Goal: Task Accomplishment & Management: Manage account settings

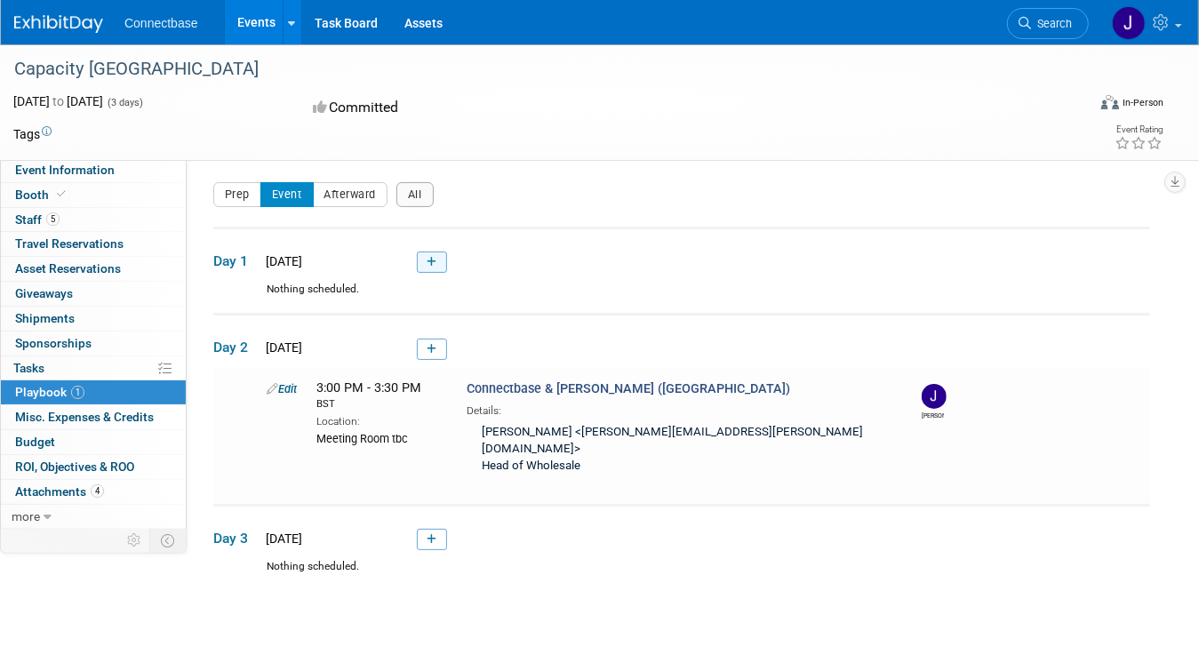
click at [427, 261] on icon at bounding box center [432, 262] width 10 height 11
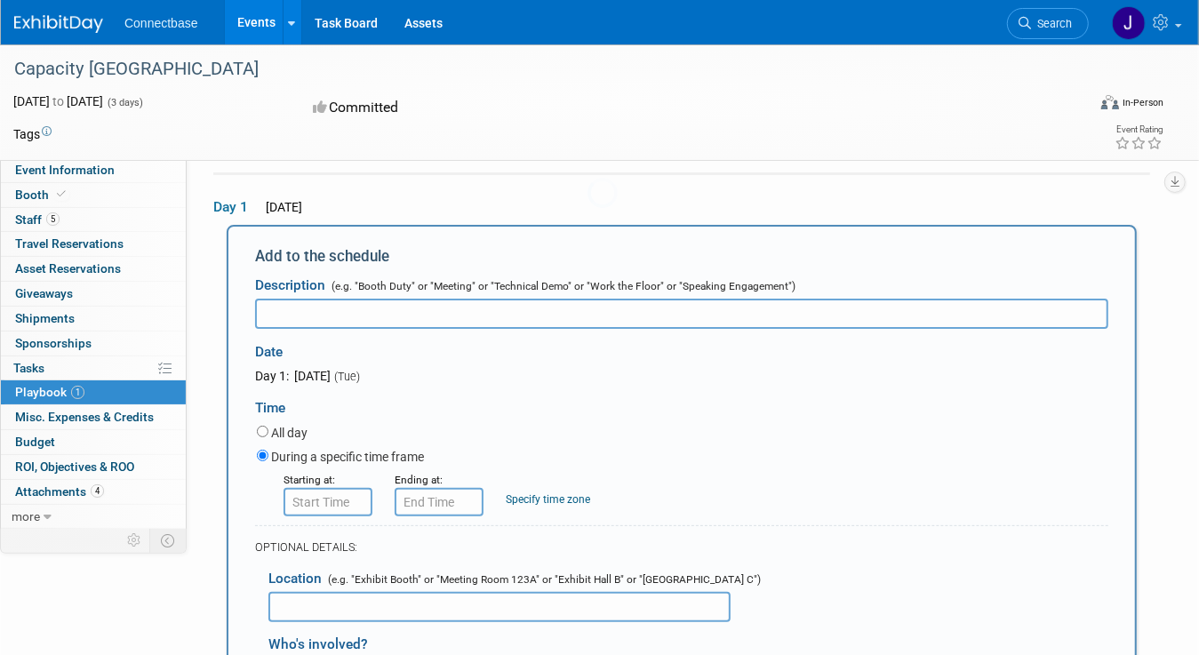
scroll to position [58, 0]
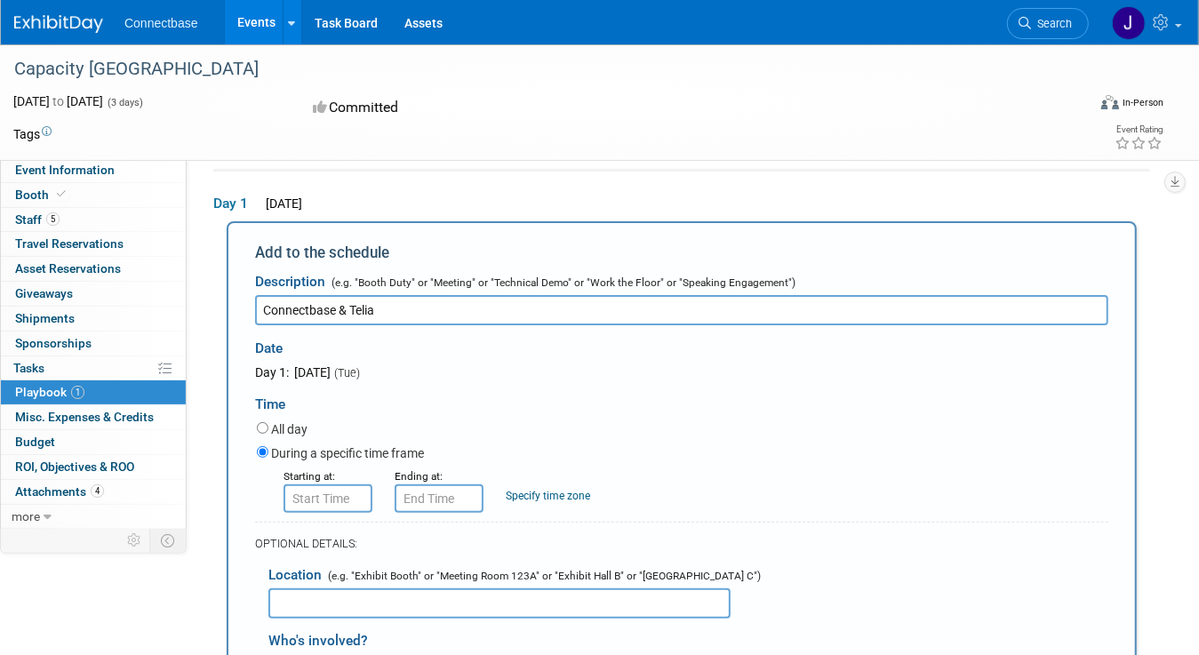
type input "Connectbase & Telia"
click at [318, 605] on input "text" at bounding box center [499, 603] width 462 height 30
type input "Rooms"
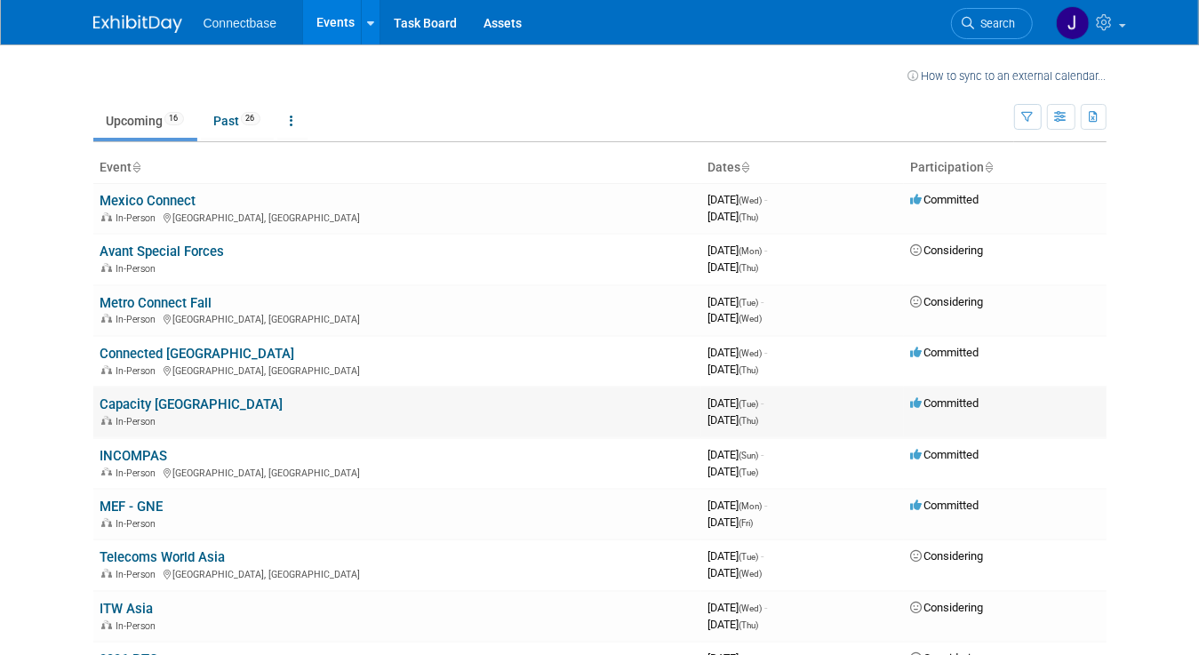
click at [116, 403] on link "Capacity [GEOGRAPHIC_DATA]" at bounding box center [191, 404] width 183 height 16
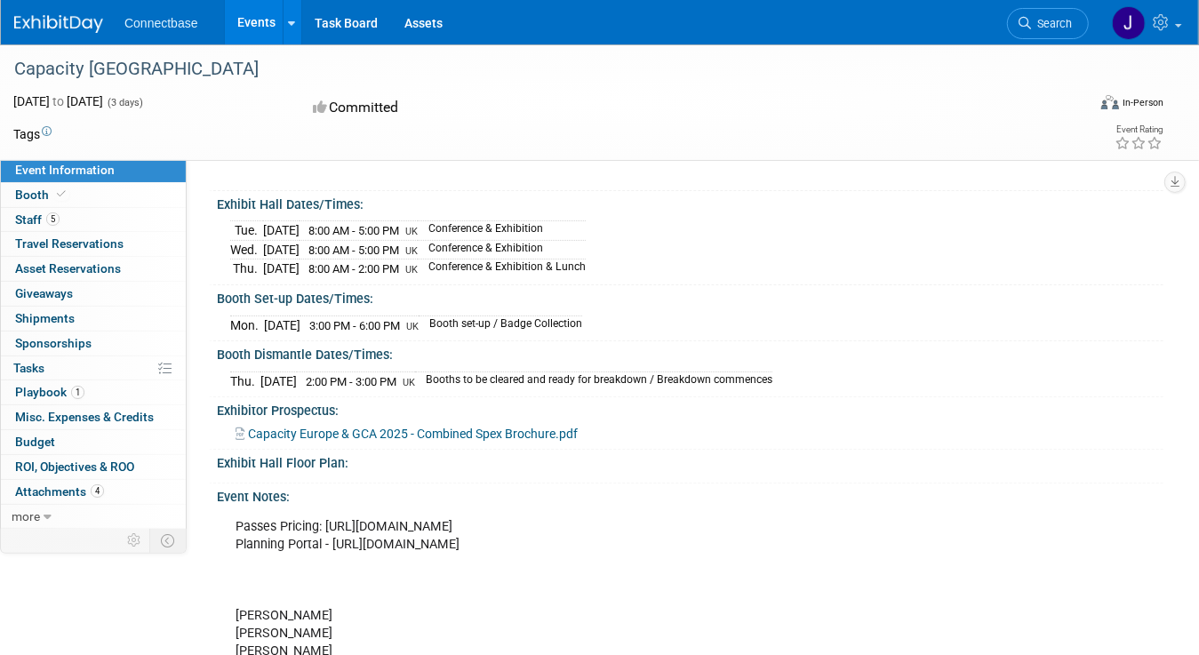
scroll to position [178, 0]
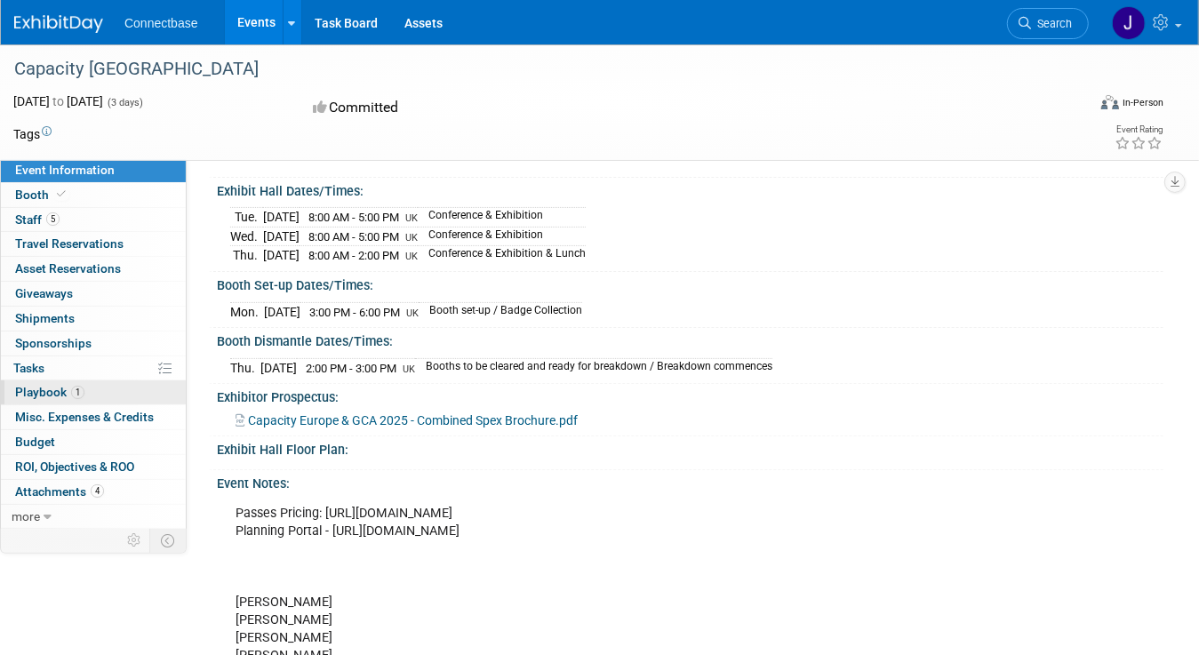
click at [44, 386] on span "Playbook 1" at bounding box center [49, 392] width 69 height 14
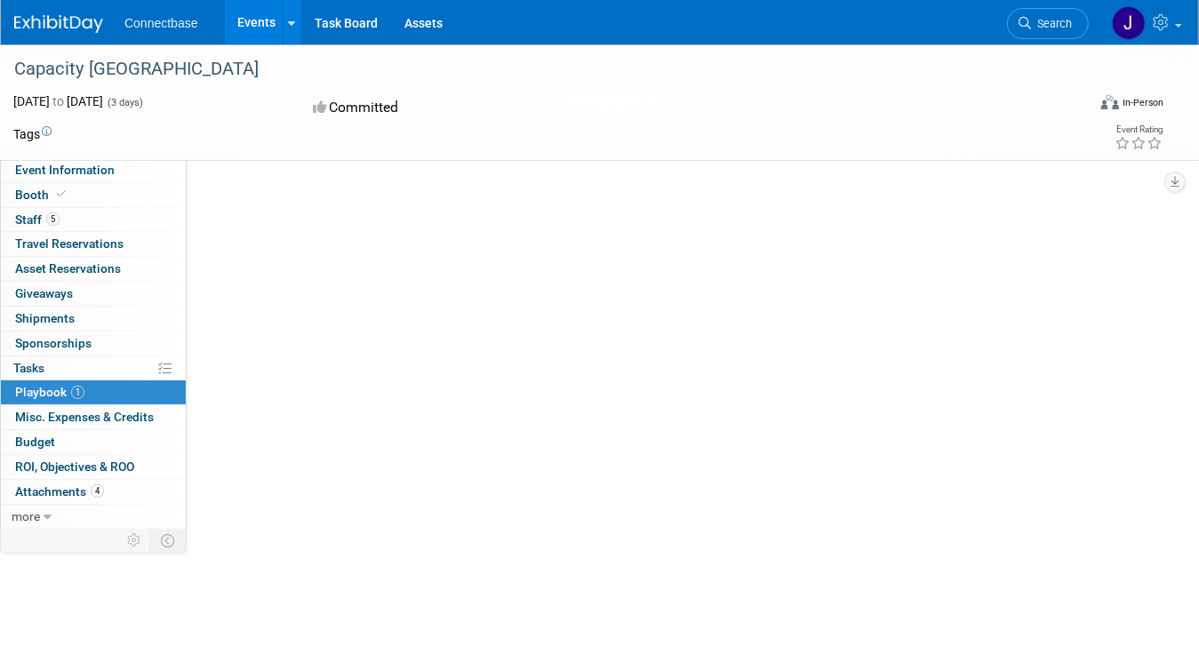
scroll to position [0, 0]
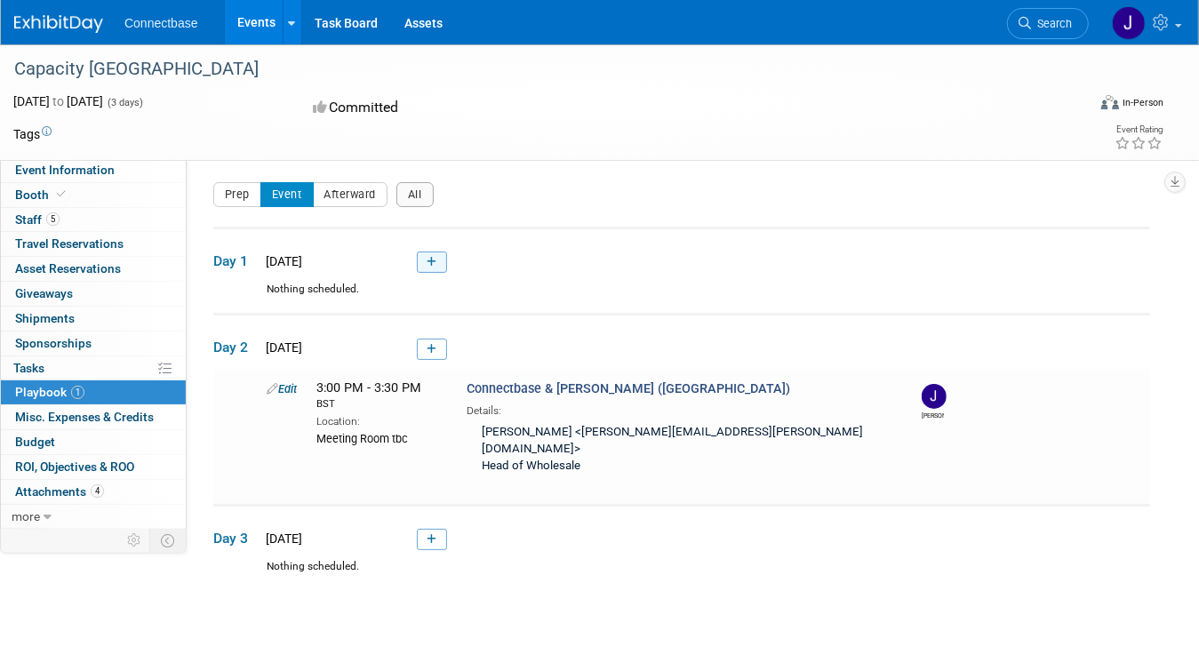
click at [423, 260] on link at bounding box center [432, 261] width 30 height 21
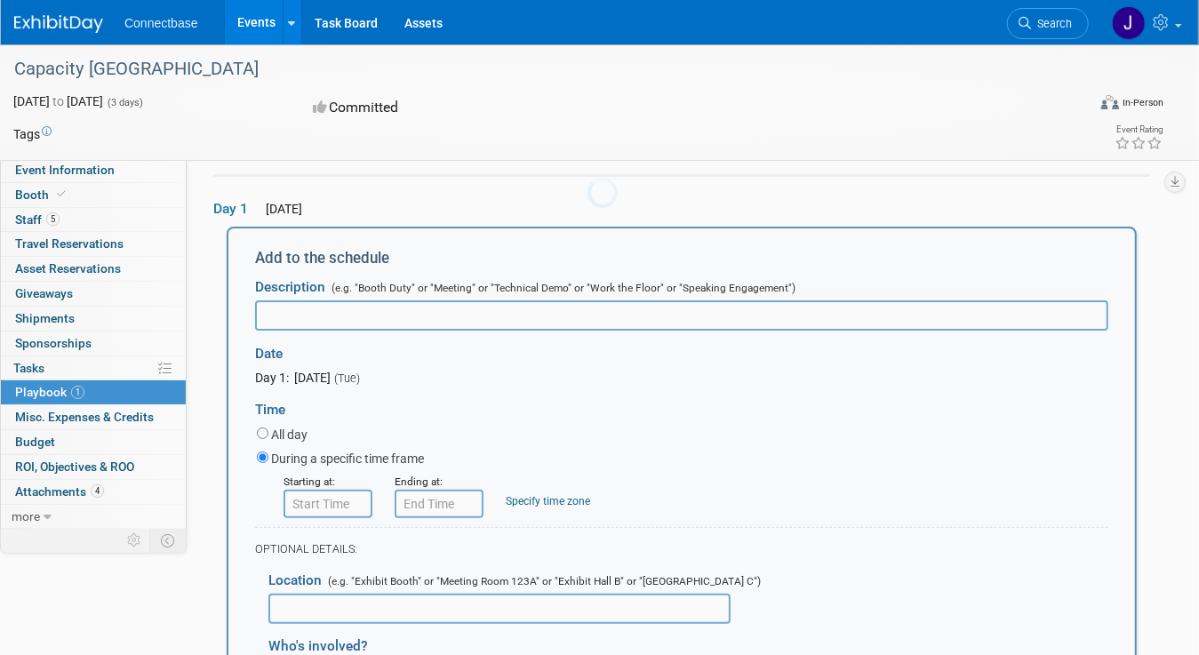
scroll to position [58, 0]
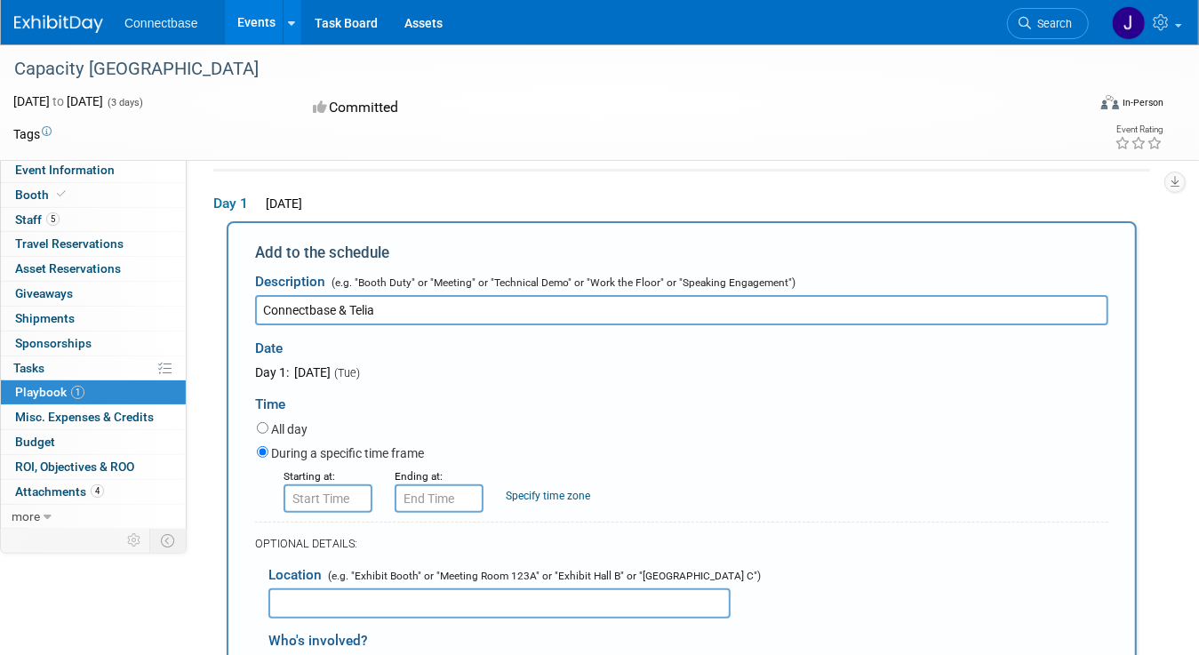
type input "Connectbase & Telia"
click at [324, 493] on input "8:00 AM" at bounding box center [327, 498] width 89 height 28
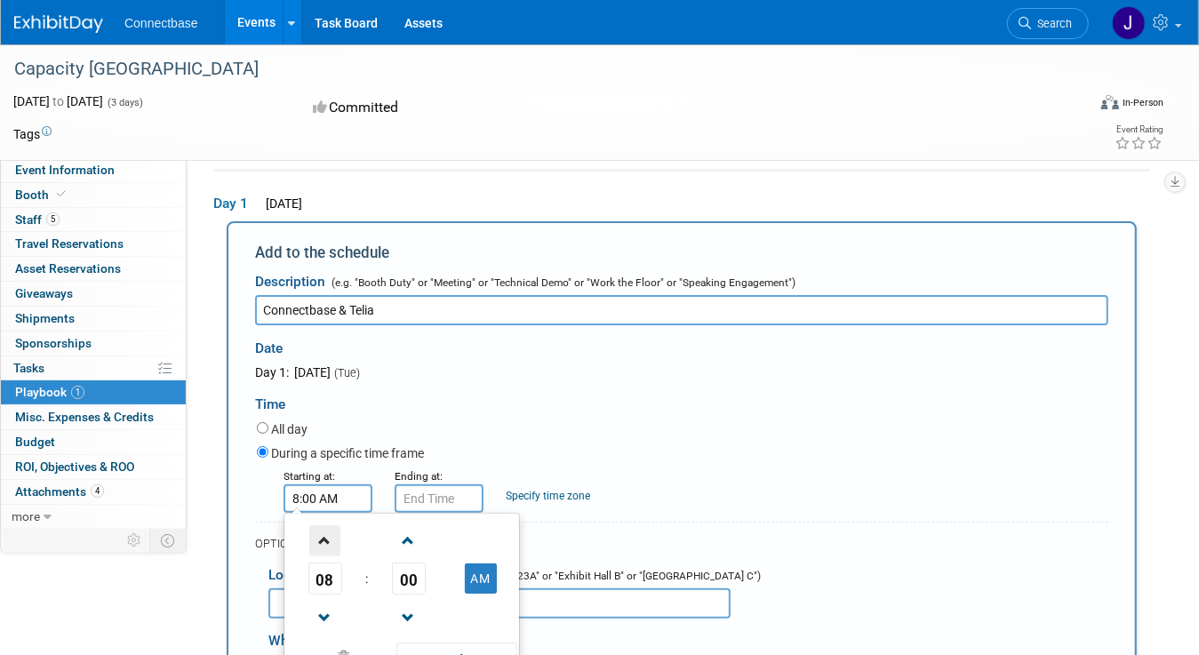
click at [329, 543] on span at bounding box center [324, 540] width 31 height 31
click at [407, 543] on span at bounding box center [408, 540] width 31 height 31
click at [410, 580] on span "01" at bounding box center [409, 579] width 34 height 32
click at [425, 580] on td "30" at bounding box center [430, 589] width 57 height 48
type input "9:30 AM"
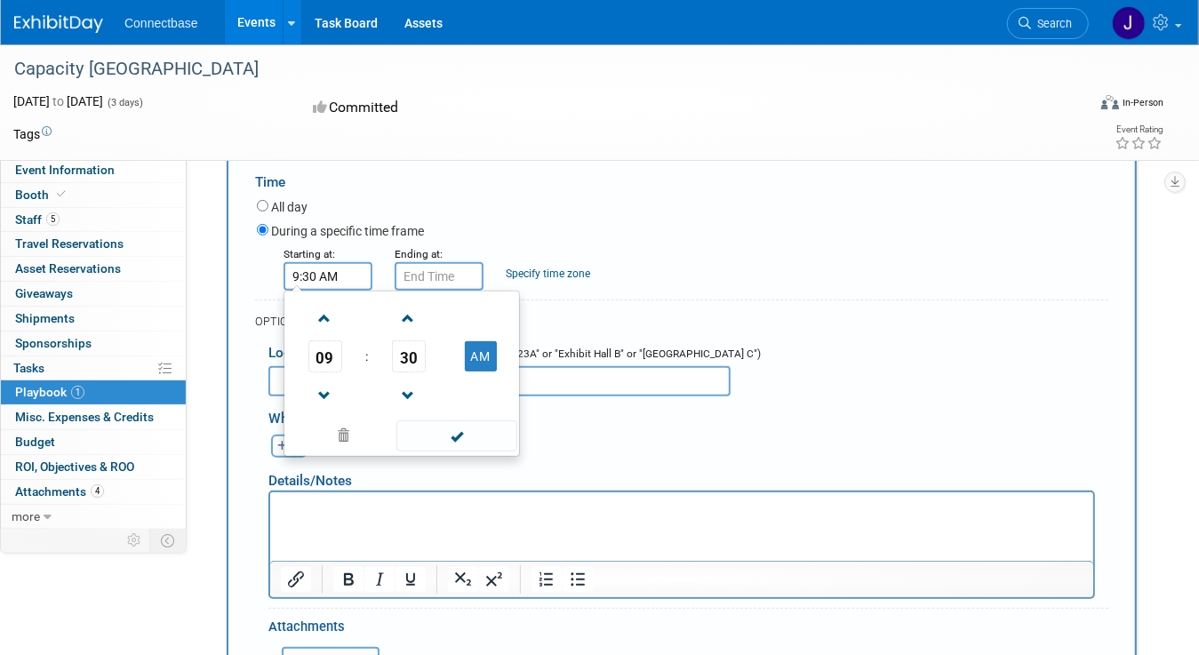
scroll to position [324, 0]
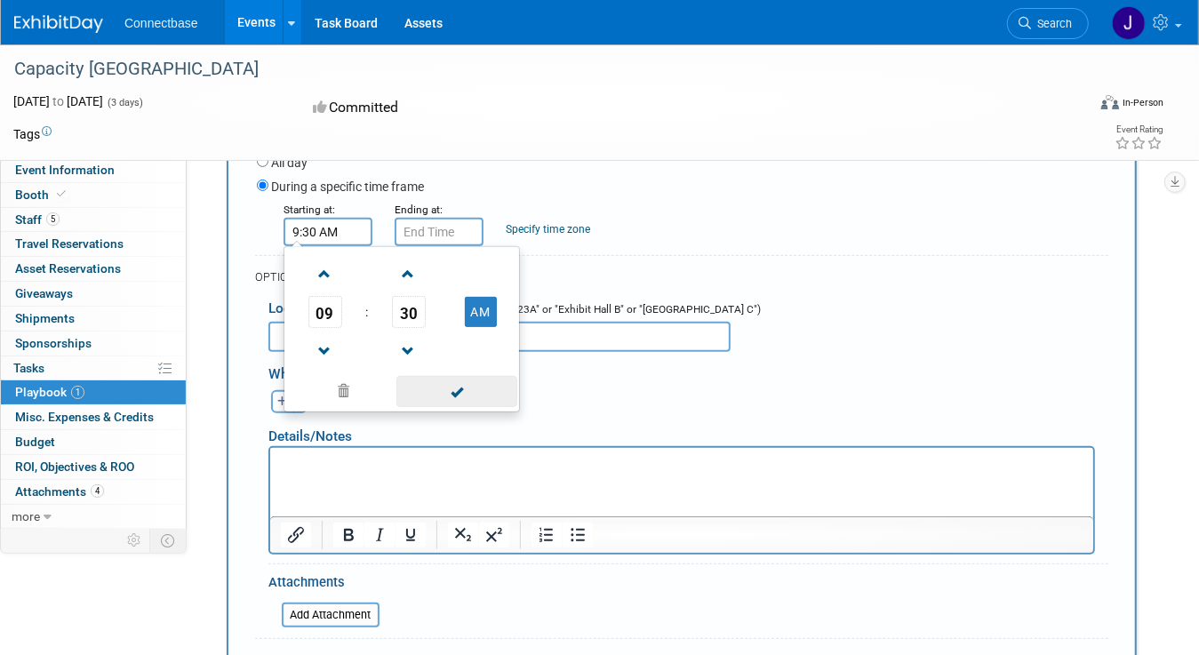
click at [450, 390] on span at bounding box center [456, 391] width 120 height 31
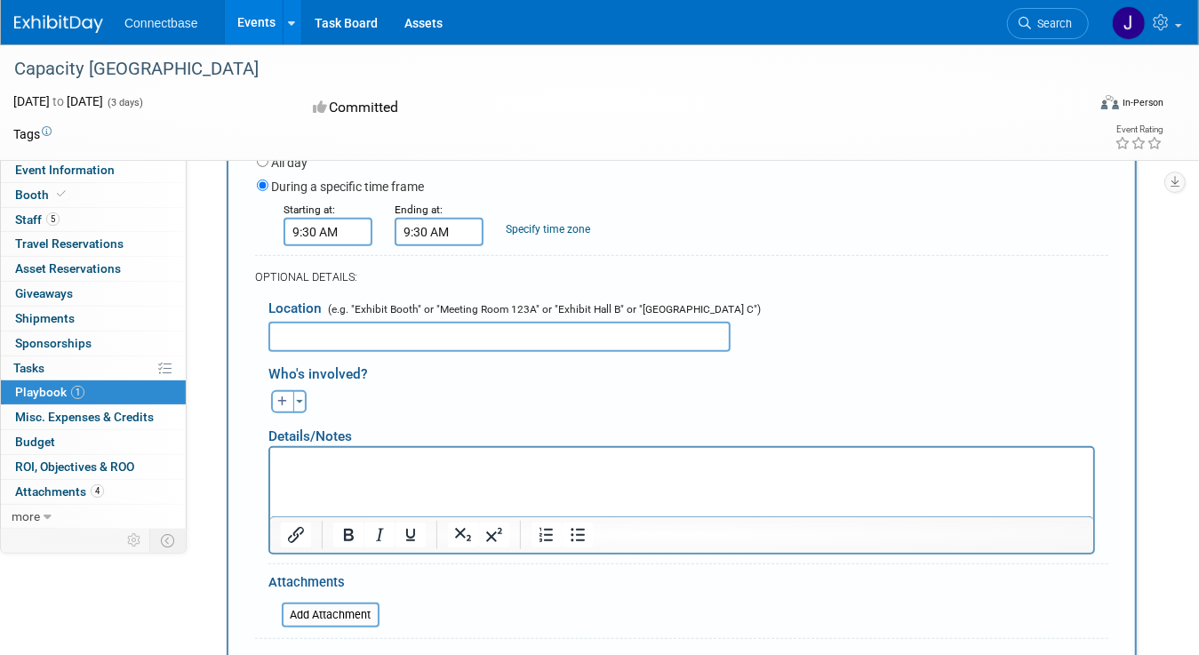
click at [438, 231] on input "9:30 AM" at bounding box center [439, 232] width 89 height 28
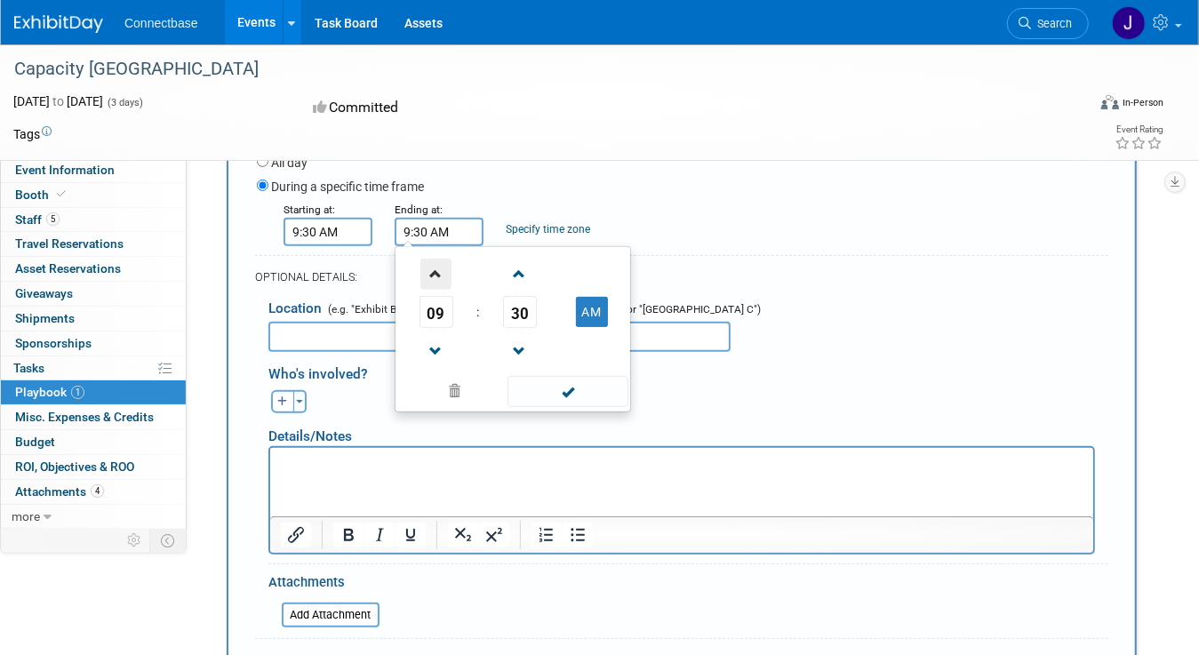
click at [441, 276] on span at bounding box center [435, 274] width 31 height 31
click at [523, 320] on span "30" at bounding box center [520, 312] width 34 height 32
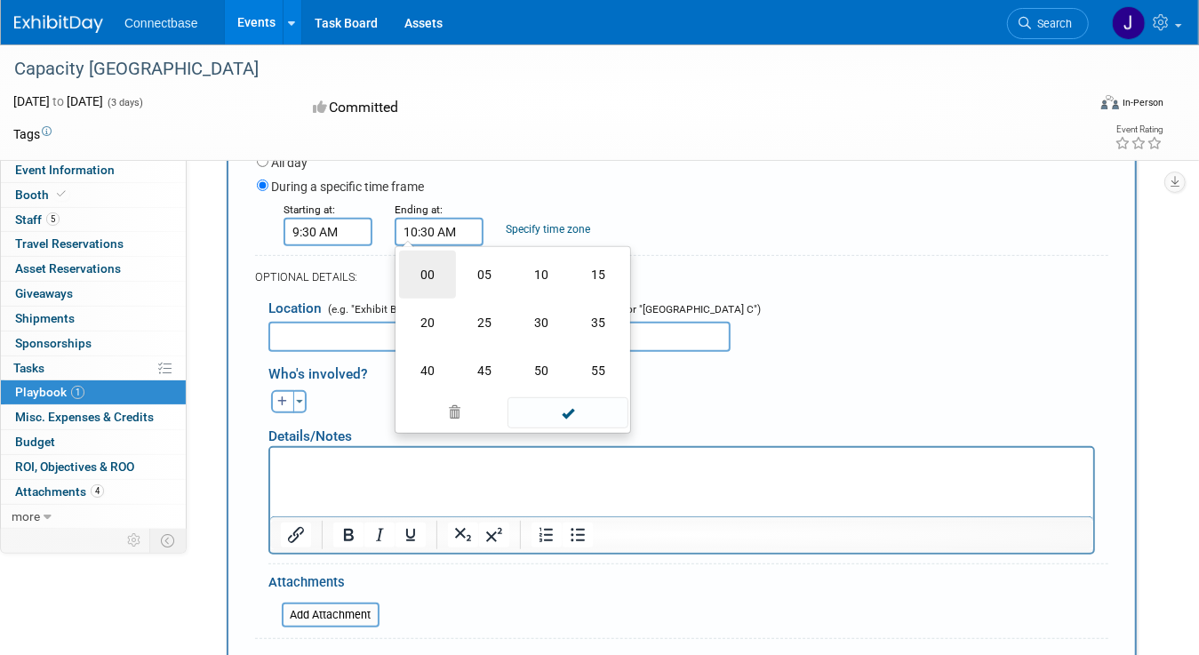
click at [429, 269] on td "00" at bounding box center [427, 275] width 57 height 48
type input "10:00 AM"
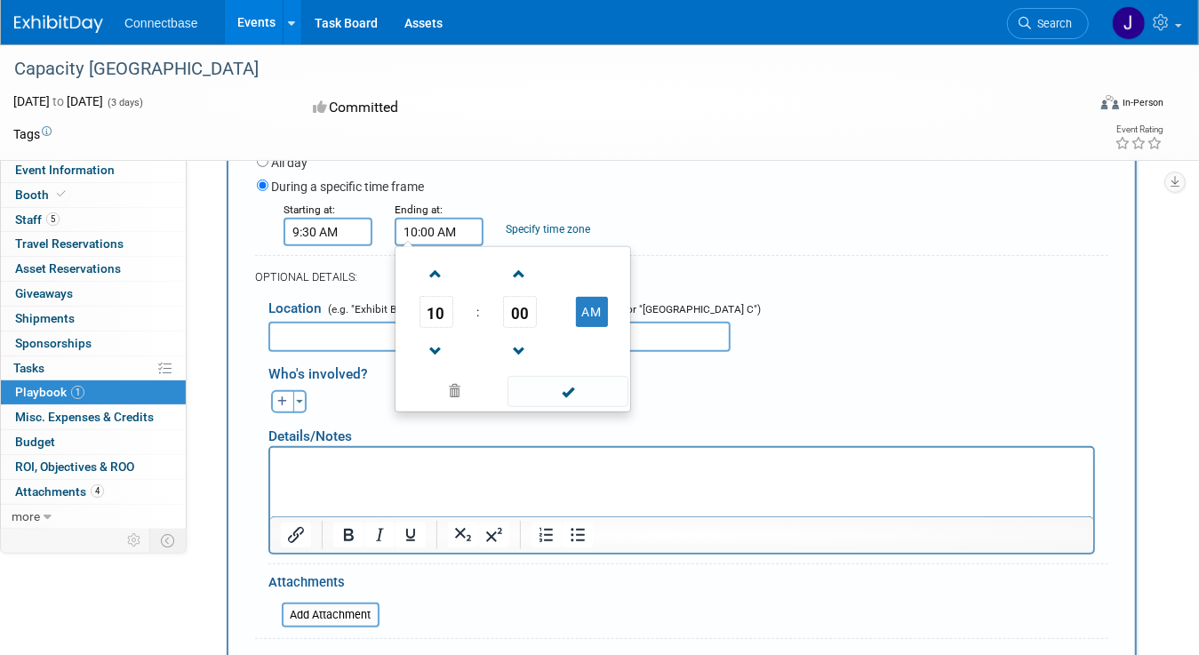
click at [726, 276] on div "OPTIONAL DETAILS:" at bounding box center [681, 277] width 853 height 16
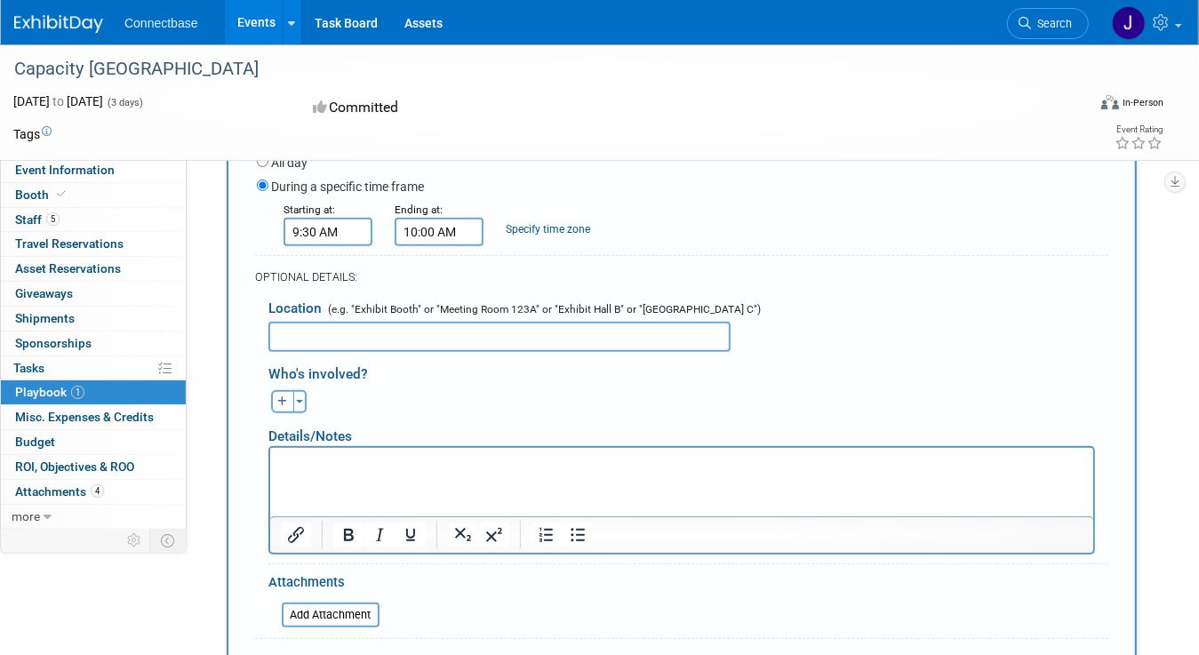
click at [400, 331] on input "text" at bounding box center [499, 337] width 462 height 30
type input "Connectbase Room"
click at [283, 401] on icon "button" at bounding box center [282, 401] width 11 height 11
select select
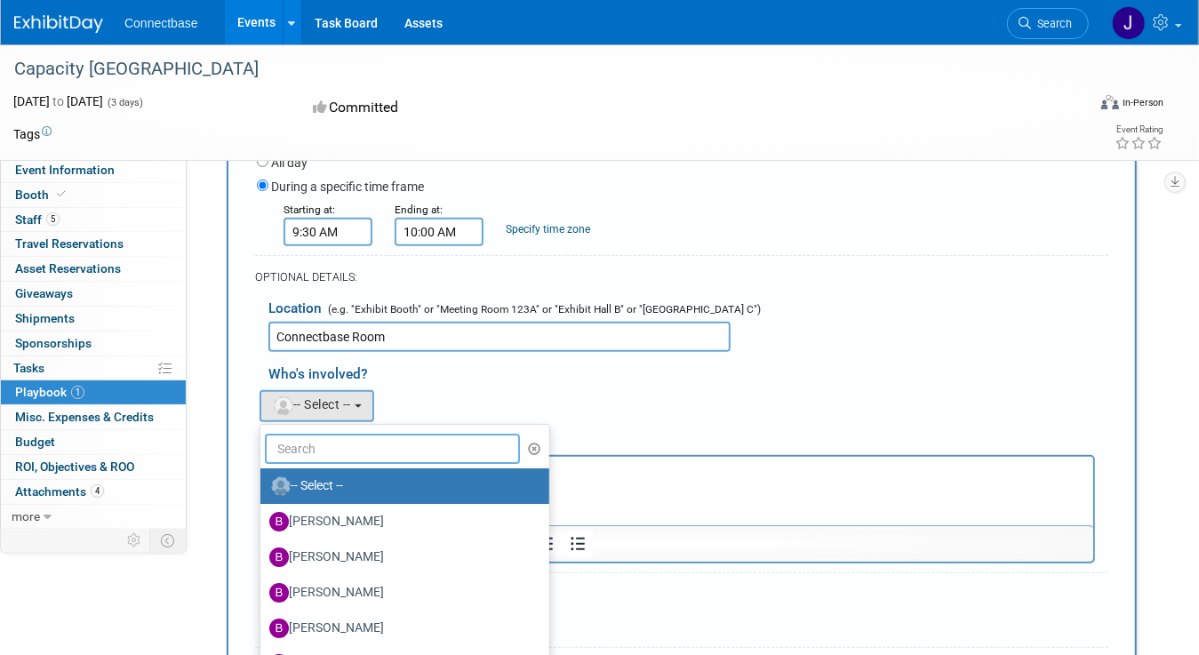
click at [307, 439] on input "text" at bounding box center [392, 449] width 255 height 30
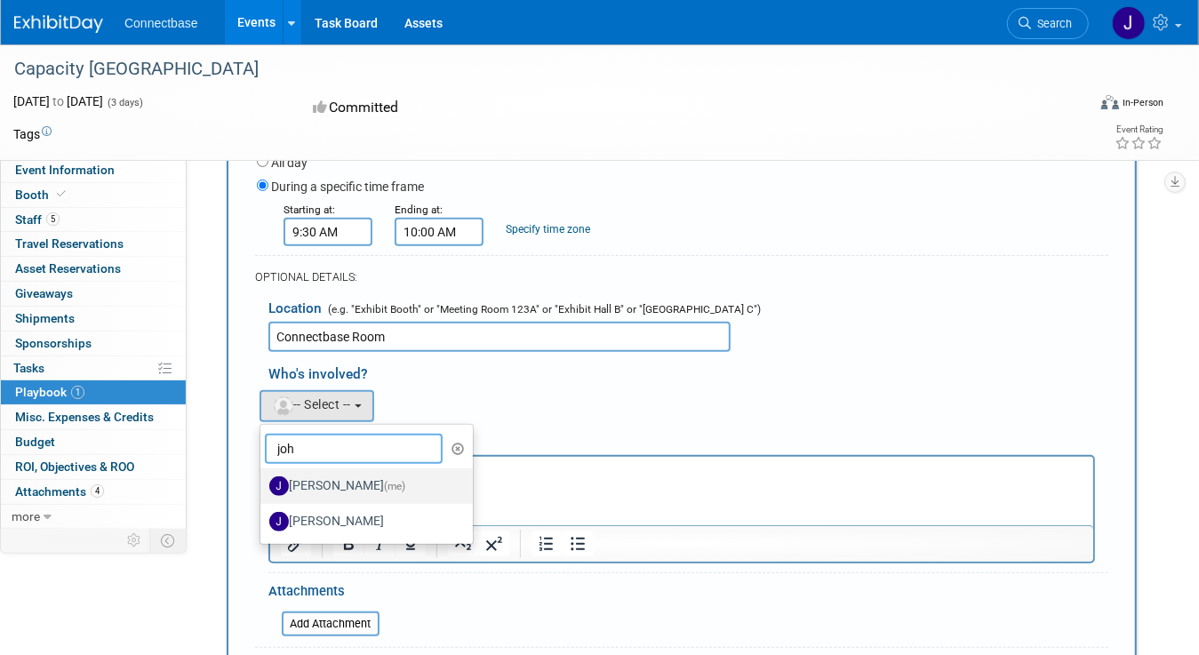
type input "joh"
click at [306, 483] on label "John Giblin (me)" at bounding box center [362, 486] width 186 height 28
click at [263, 483] on input "John Giblin (me)" at bounding box center [257, 484] width 12 height 12
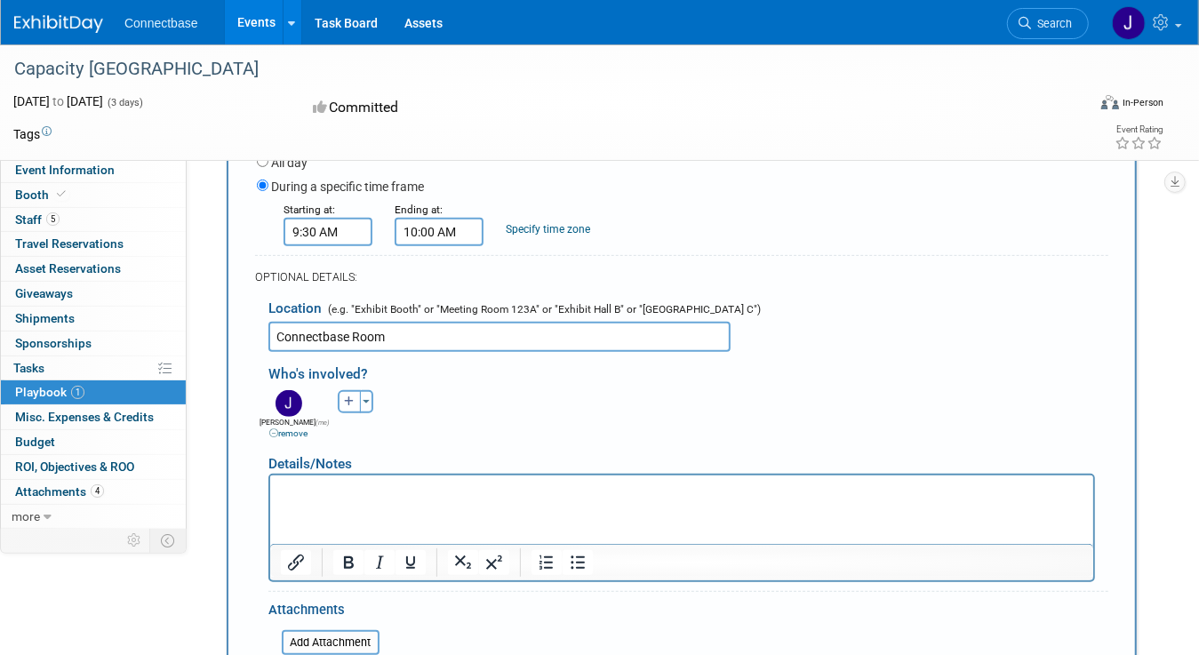
click at [306, 483] on p "Rich Text Area. Press ALT-0 for help." at bounding box center [681, 491] width 802 height 18
paste body "Rich Text Area. Press ALT-0 for help."
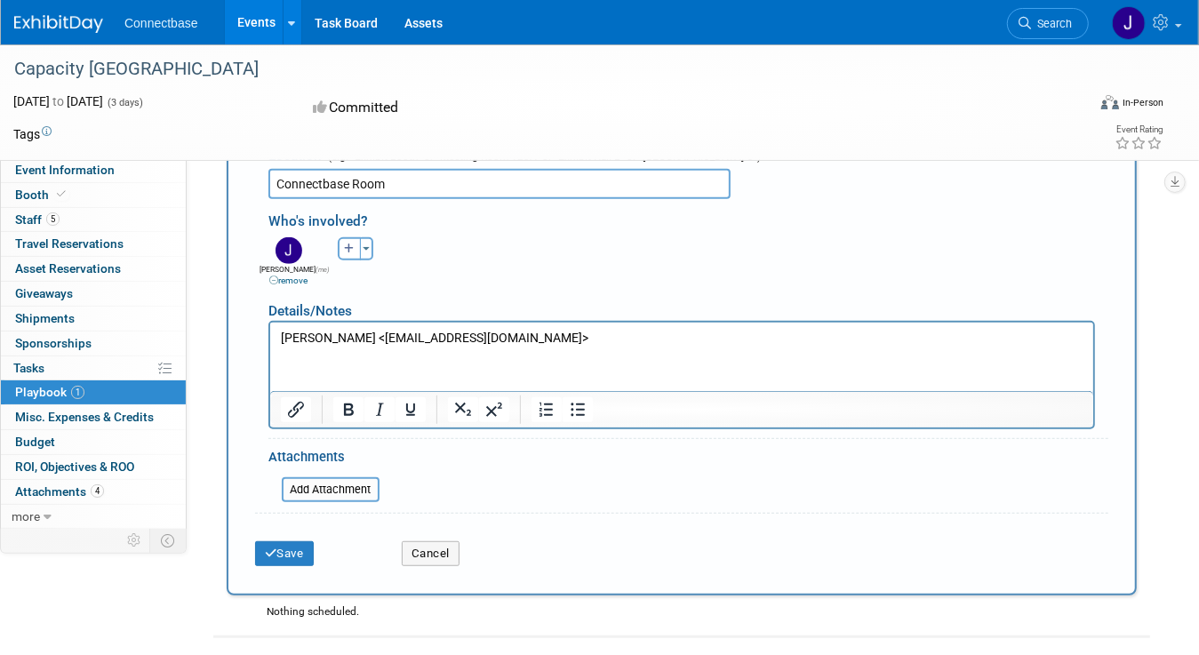
scroll to position [502, 0]
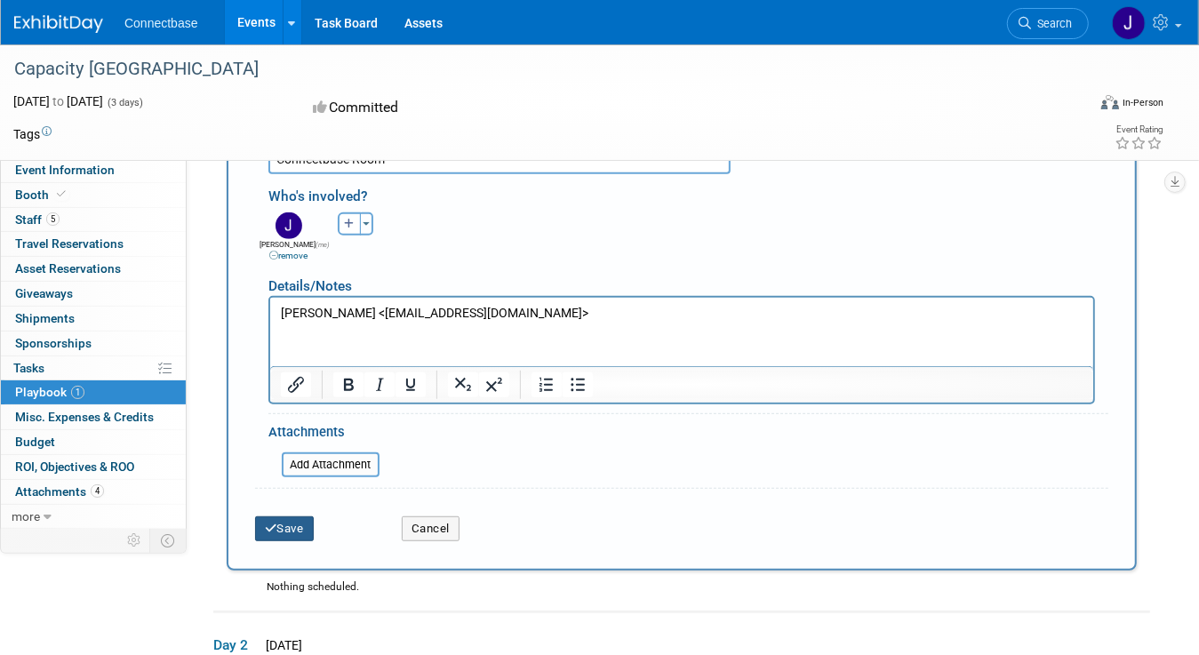
click at [283, 526] on button "Save" at bounding box center [284, 528] width 59 height 25
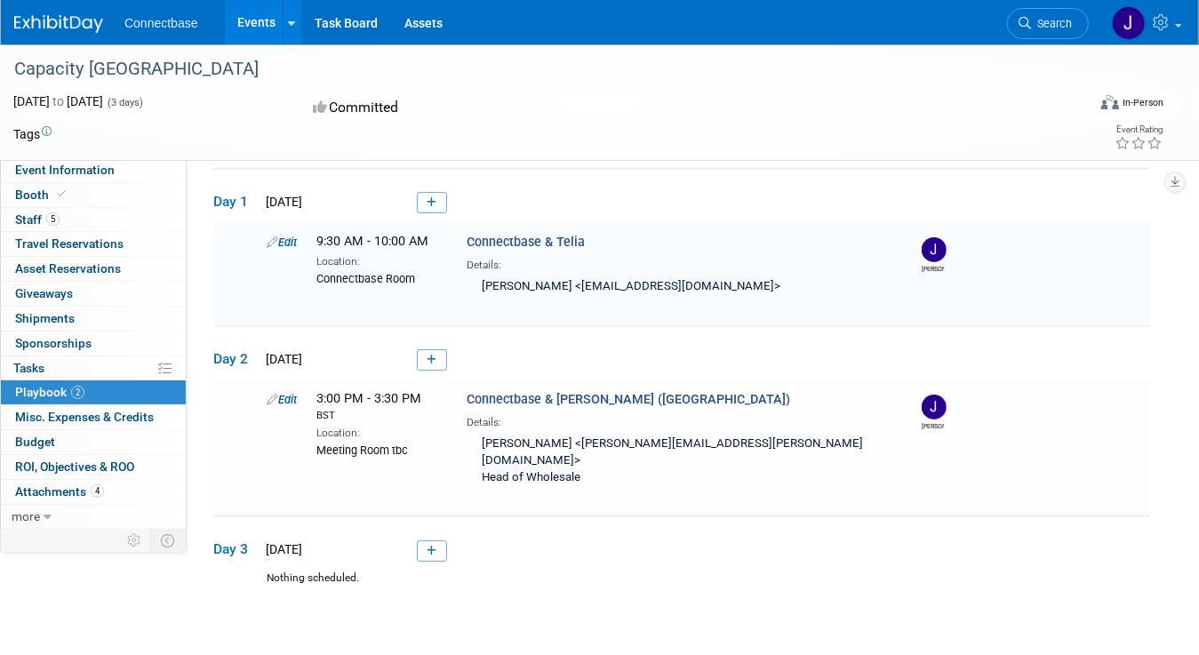
scroll to position [59, 0]
